Goal: Information Seeking & Learning: Find specific fact

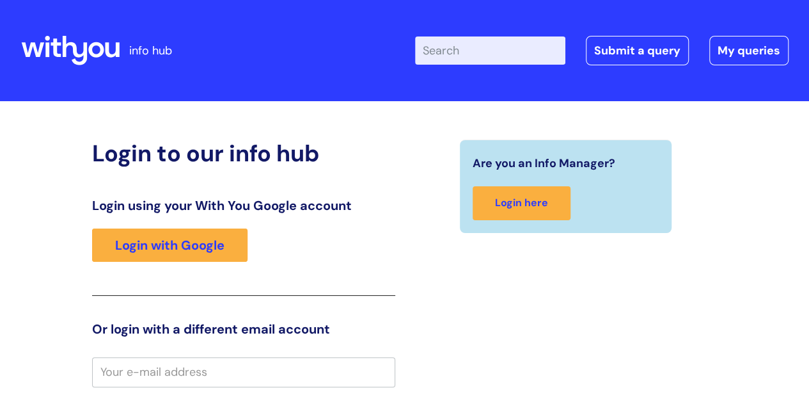
click at [464, 56] on input "Enter your search term here..." at bounding box center [490, 50] width 150 height 28
type input "safeguarding adult policy"
click button "Search" at bounding box center [0, 0] width 0 height 0
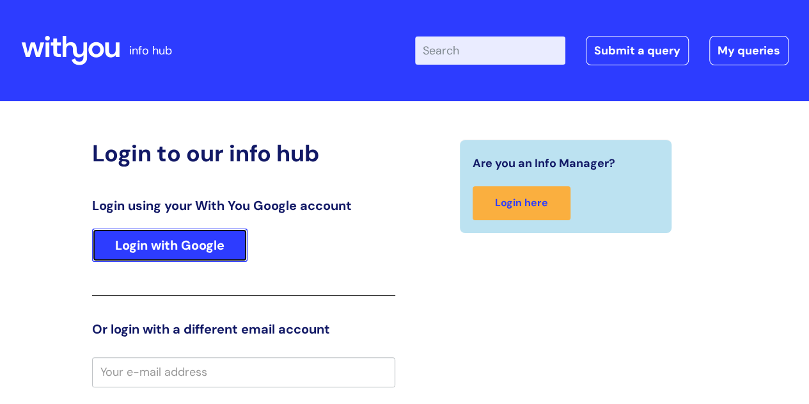
click at [214, 244] on link "Login with Google" at bounding box center [169, 244] width 155 height 33
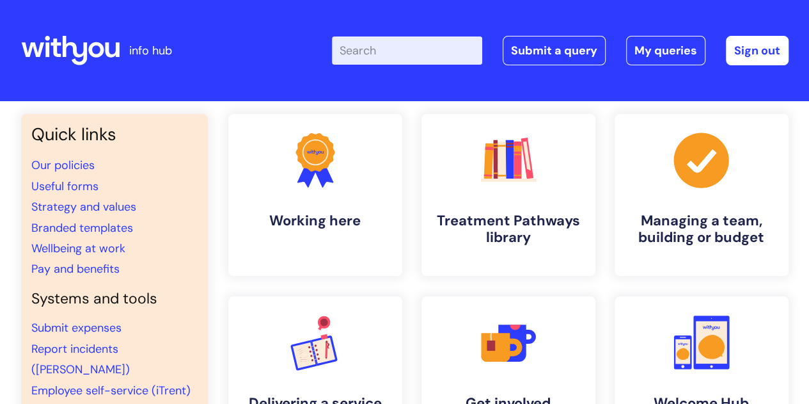
click at [374, 36] on input "Enter your search term here..." at bounding box center [407, 50] width 150 height 28
type input "safeguarding adult policy"
click button "Search" at bounding box center [0, 0] width 0 height 0
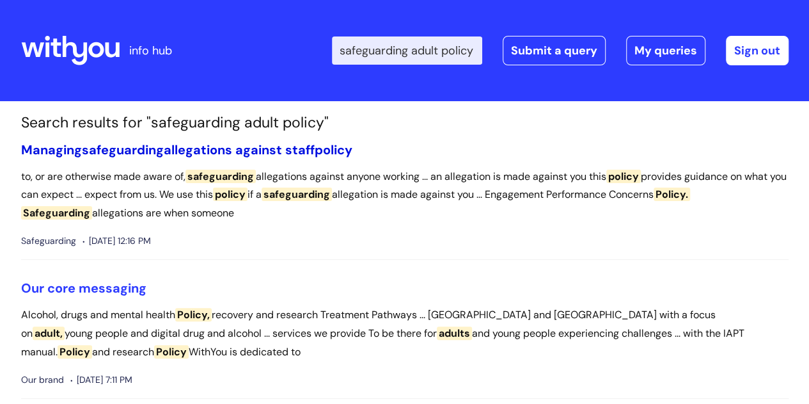
click at [248, 149] on link "Managing safeguarding allegations against staff policy" at bounding box center [186, 149] width 331 height 17
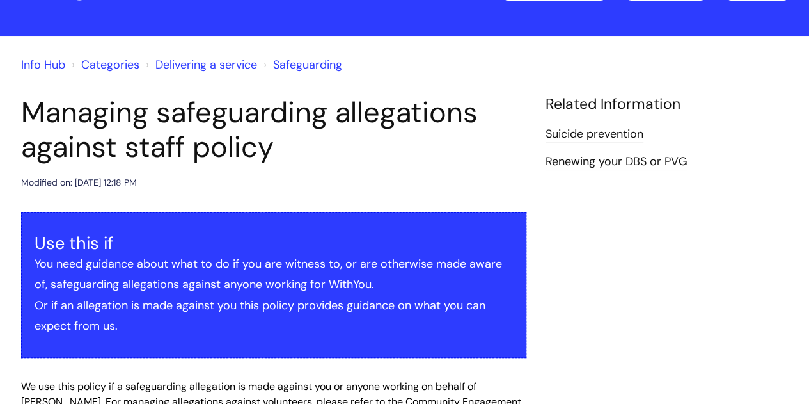
scroll to position [64, 0]
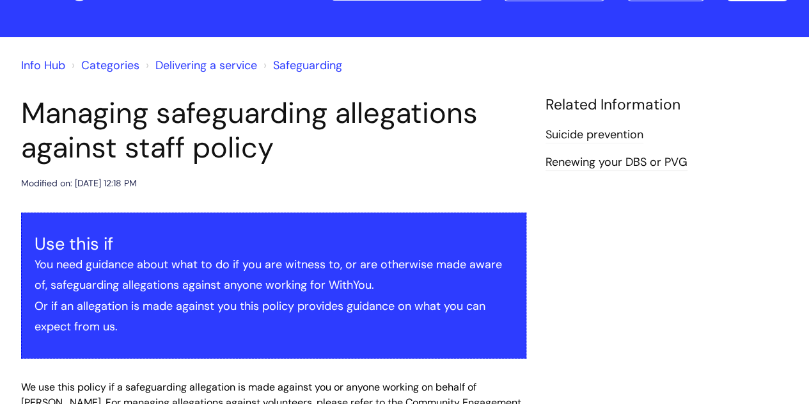
click at [43, 65] on link "Info Hub" at bounding box center [43, 65] width 44 height 15
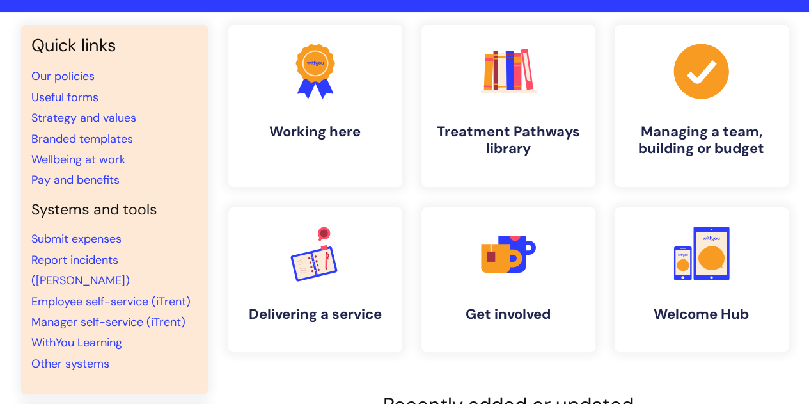
scroll to position [86, 0]
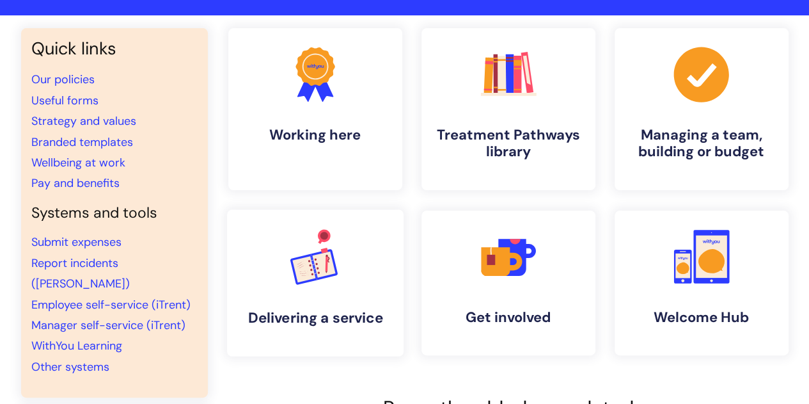
click at [313, 283] on icon ".cls-1{font-family:DMSans-Bold, 'DM Sans';font-size:43.1802px;font-weight:700;}…" at bounding box center [314, 256] width 63 height 63
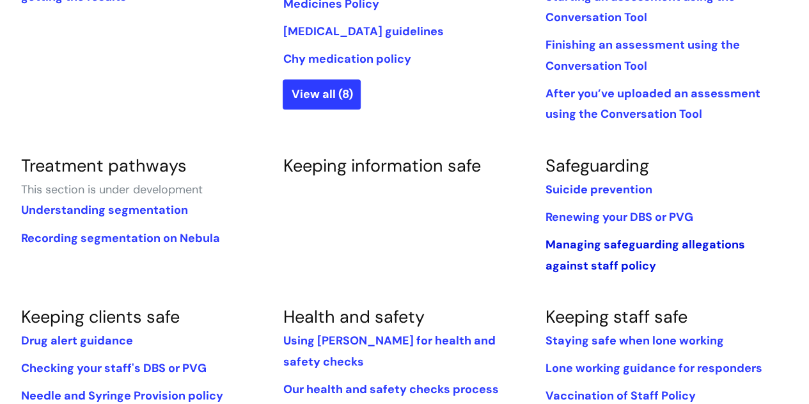
scroll to position [704, 0]
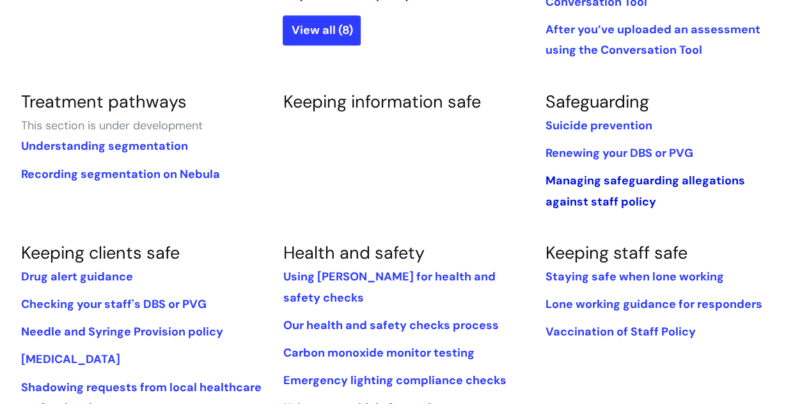
click at [581, 174] on link "Managing safeguarding allegations against staff policy" at bounding box center [645, 191] width 200 height 36
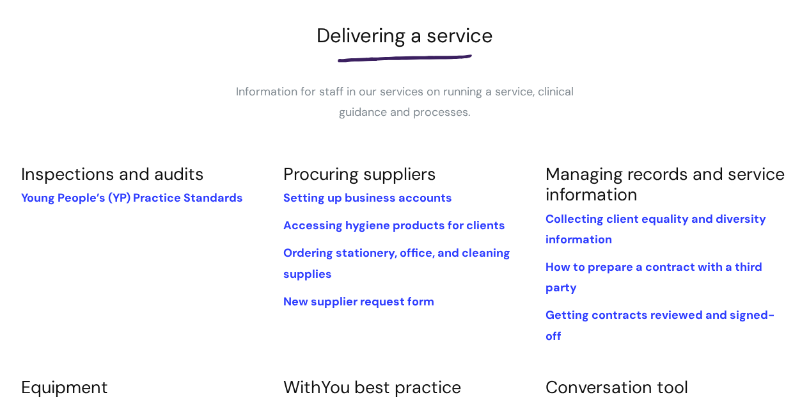
scroll to position [185, 0]
